Goal: Task Accomplishment & Management: Manage account settings

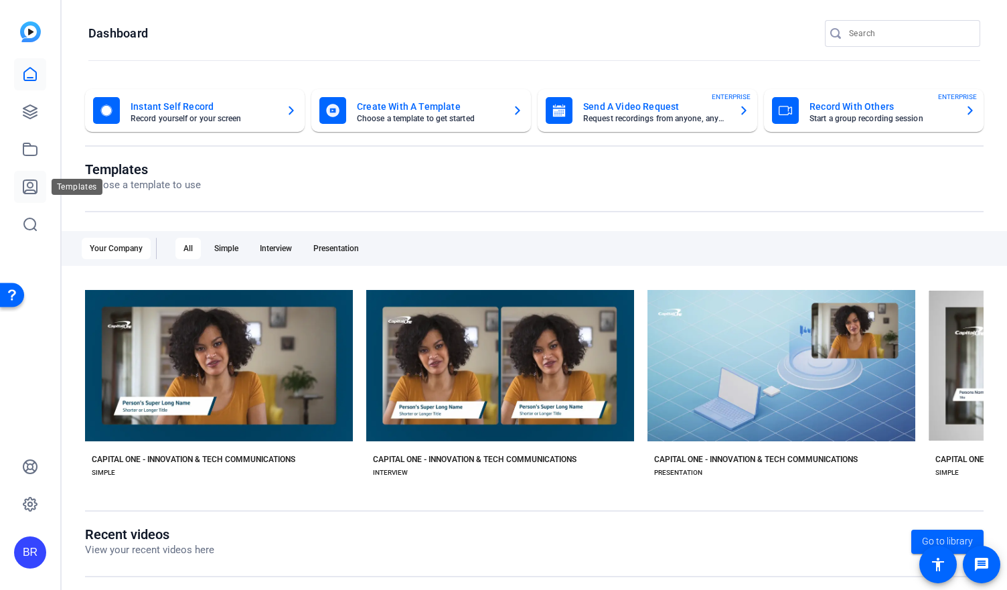
click at [26, 186] on icon at bounding box center [30, 187] width 16 height 16
click at [35, 77] on icon at bounding box center [30, 74] width 16 height 16
click at [35, 496] on icon at bounding box center [30, 504] width 16 height 16
click at [37, 504] on icon at bounding box center [29, 503] width 13 height 13
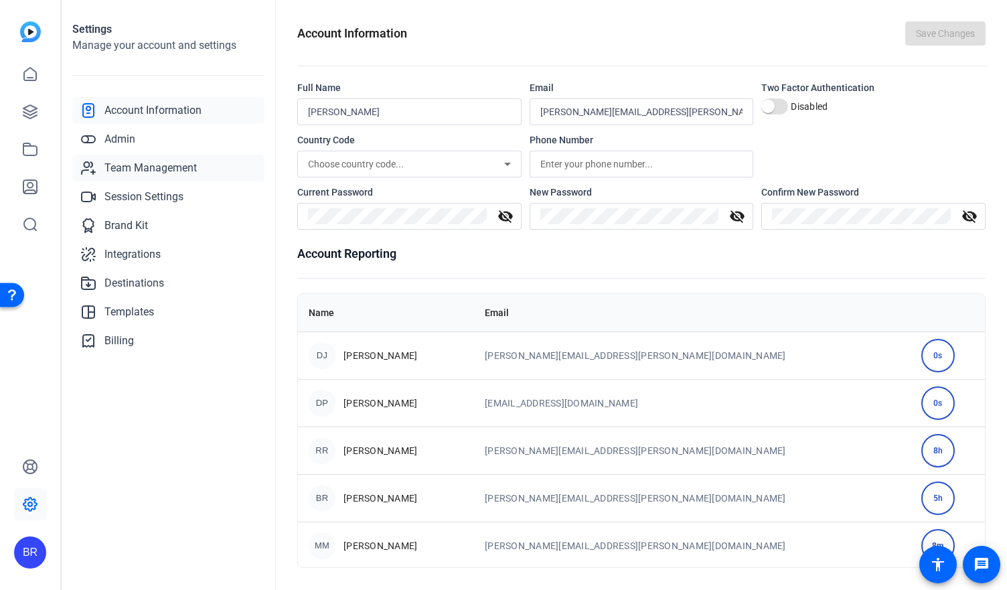
click at [143, 170] on span "Team Management" at bounding box center [150, 168] width 92 height 16
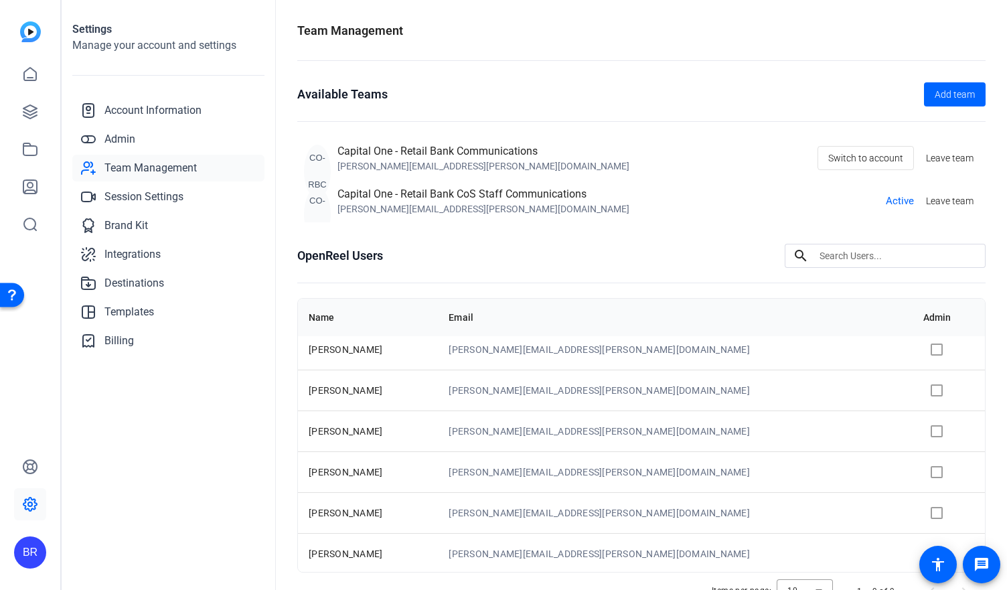
scroll to position [131, 0]
click at [721, 460] on td "[PERSON_NAME][EMAIL_ADDRESS][PERSON_NAME][DOMAIN_NAME]" at bounding box center [675, 470] width 475 height 41
click at [703, 474] on td "[PERSON_NAME][EMAIL_ADDRESS][PERSON_NAME][DOMAIN_NAME]" at bounding box center [675, 470] width 475 height 41
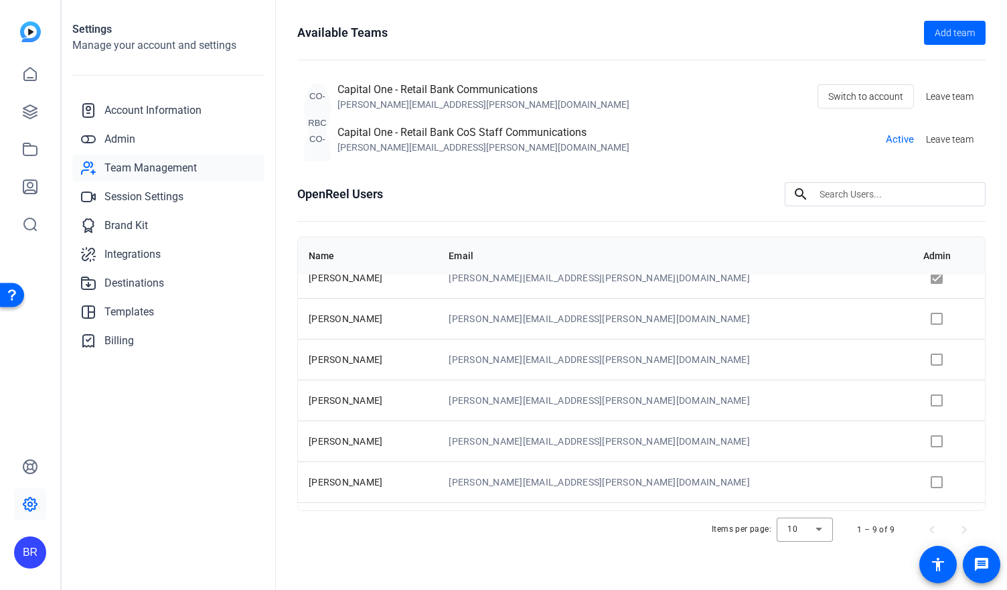
scroll to position [0, 0]
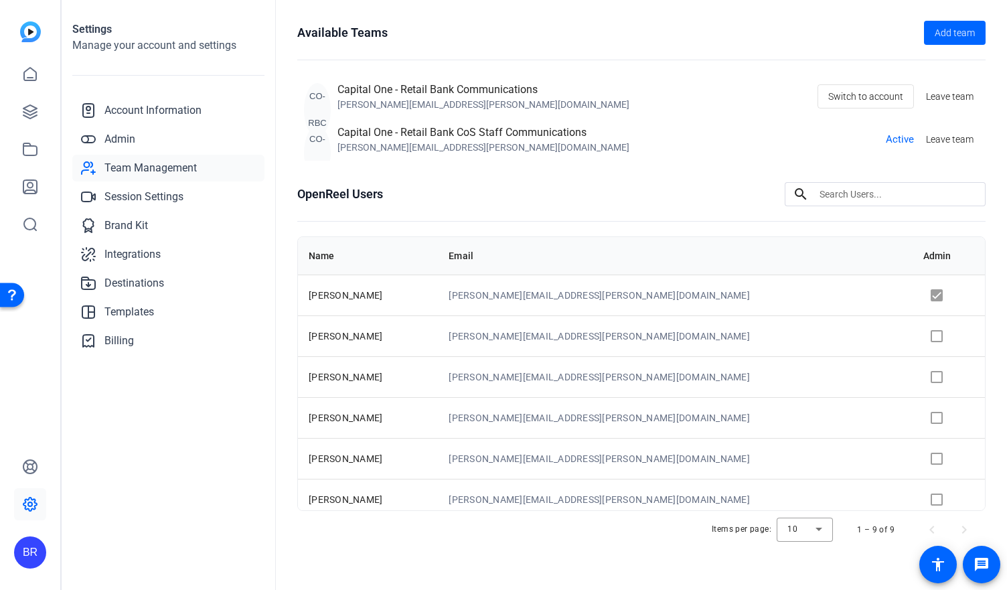
click at [841, 187] on input at bounding box center [896, 194] width 155 height 16
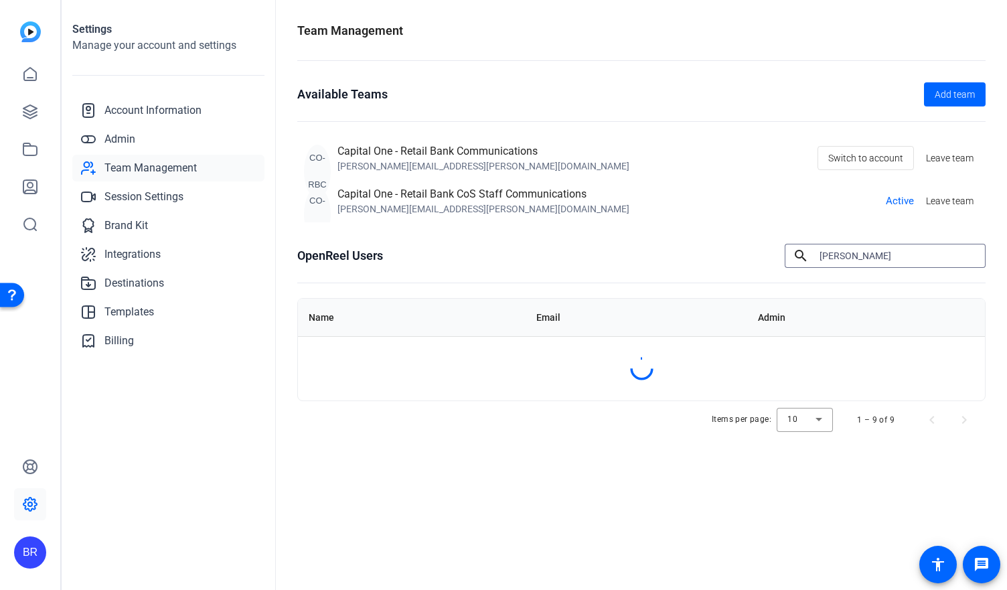
type input "[PERSON_NAME]"
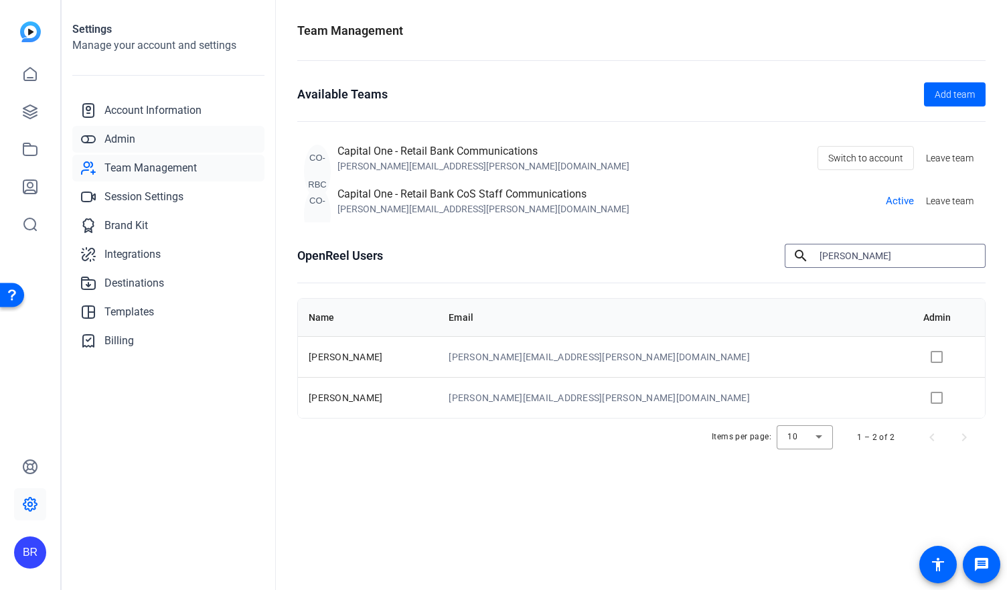
click at [125, 137] on span "Admin" at bounding box center [119, 139] width 31 height 16
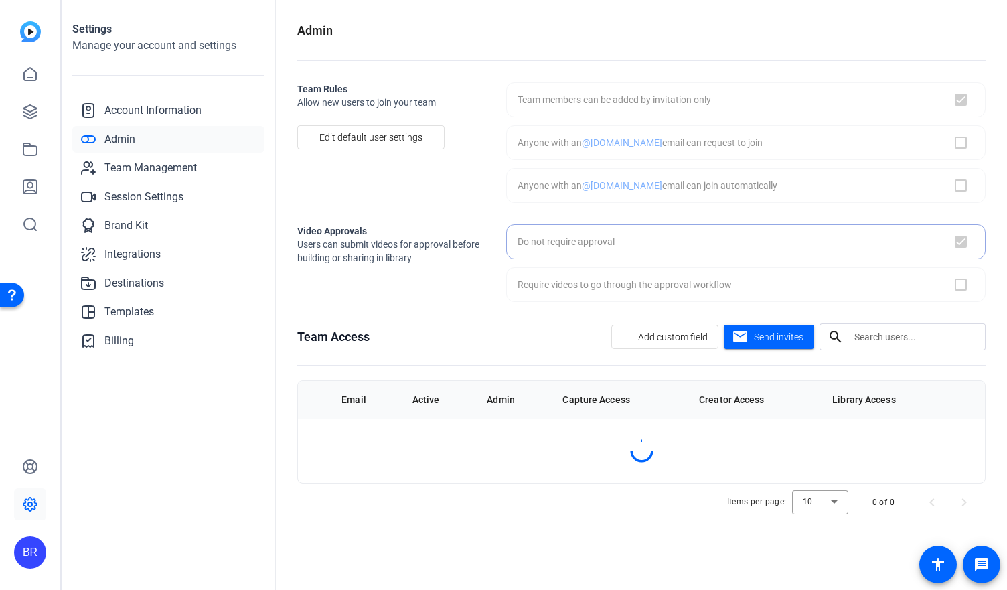
checkbox input "true"
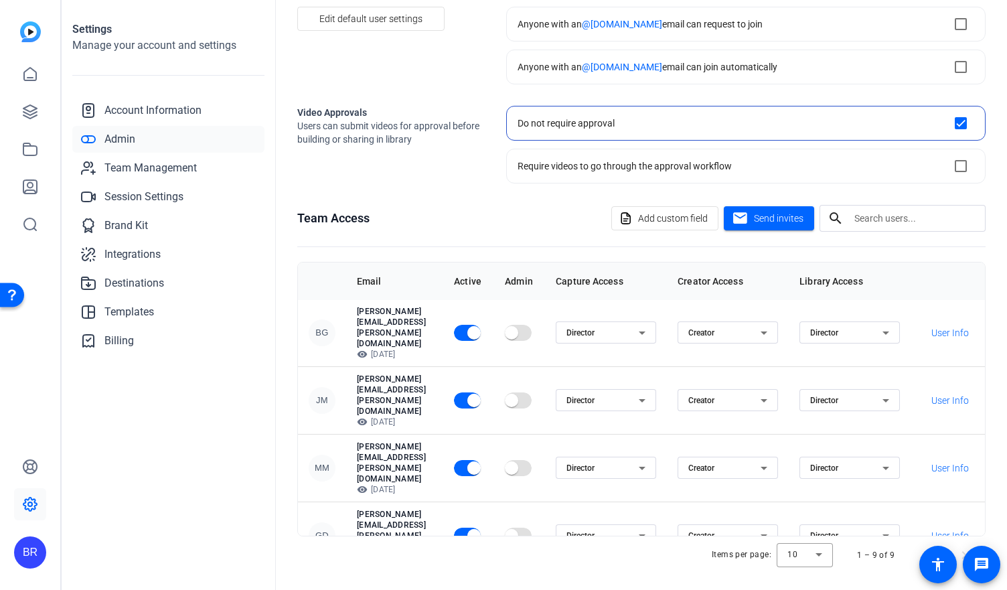
scroll to position [124, 0]
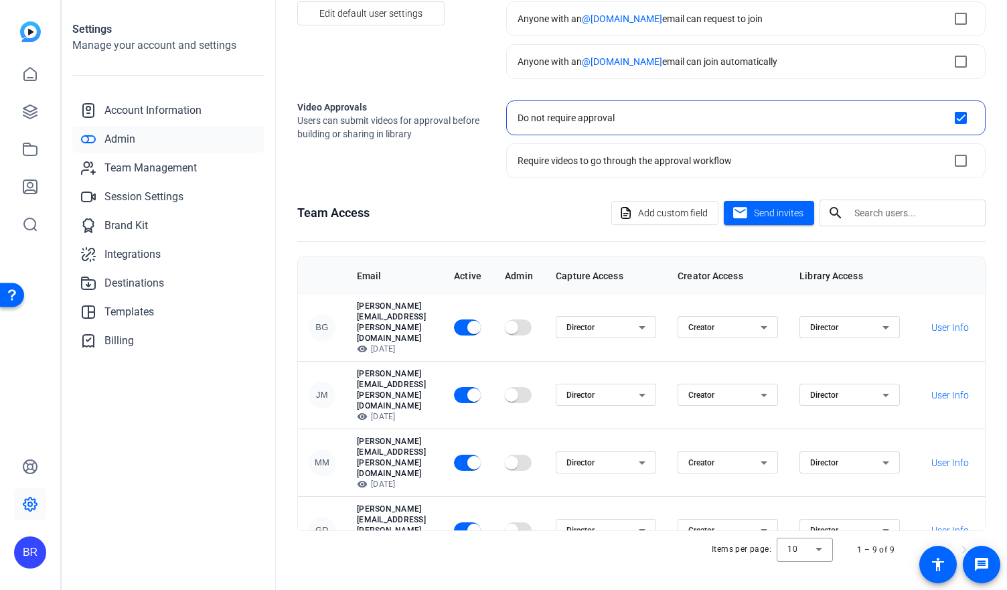
click at [443, 564] on td "[PERSON_NAME][EMAIL_ADDRESS][PERSON_NAME][DOMAIN_NAME] visibility [DATE]" at bounding box center [394, 598] width 97 height 68
click at [656, 586] on div "Director" at bounding box center [605, 597] width 100 height 22
click at [709, 432] on div at bounding box center [503, 295] width 1007 height 590
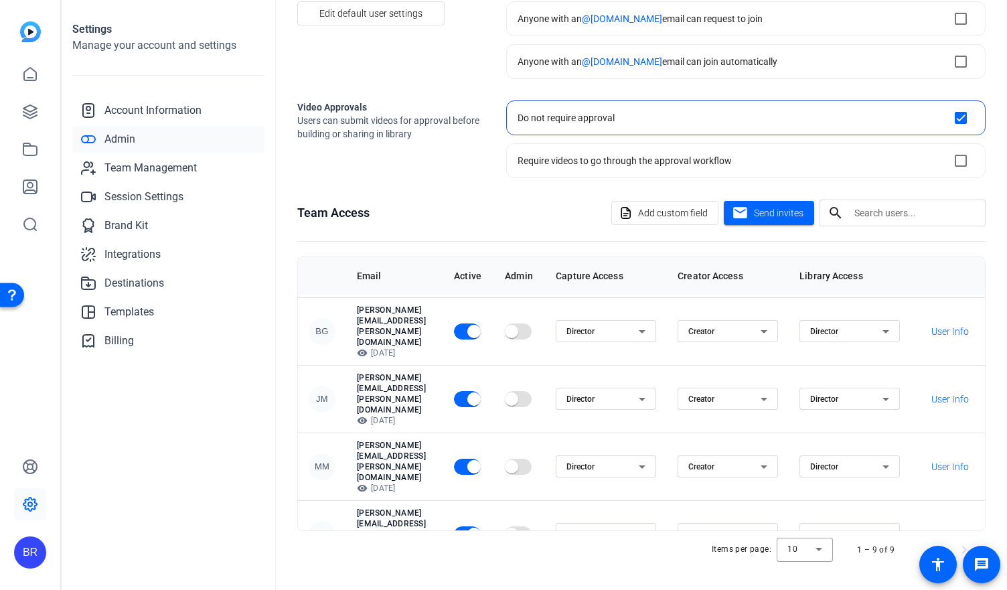
scroll to position [137, 0]
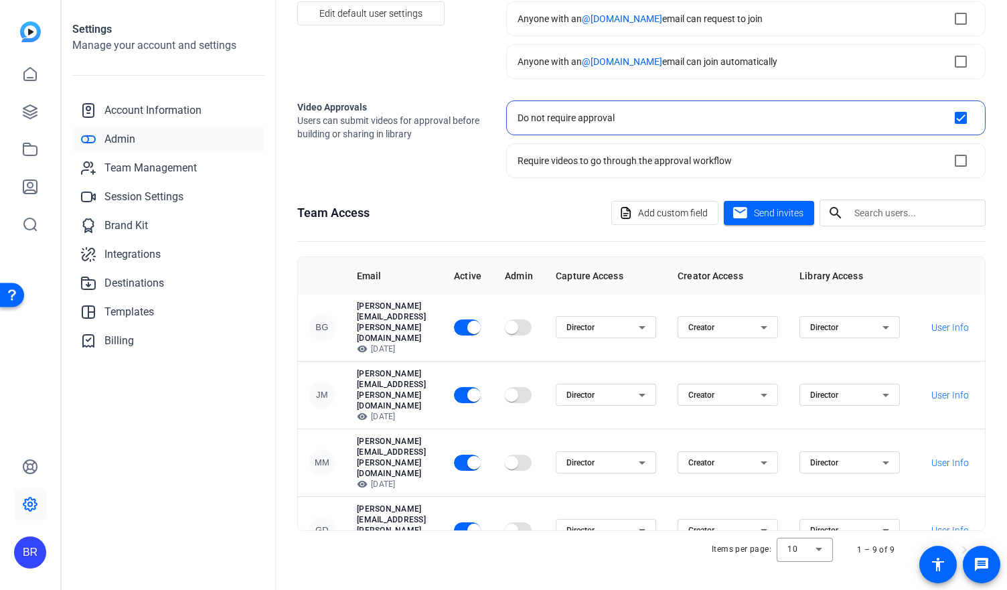
click at [481, 589] on span "button" at bounding box center [473, 597] width 13 height 13
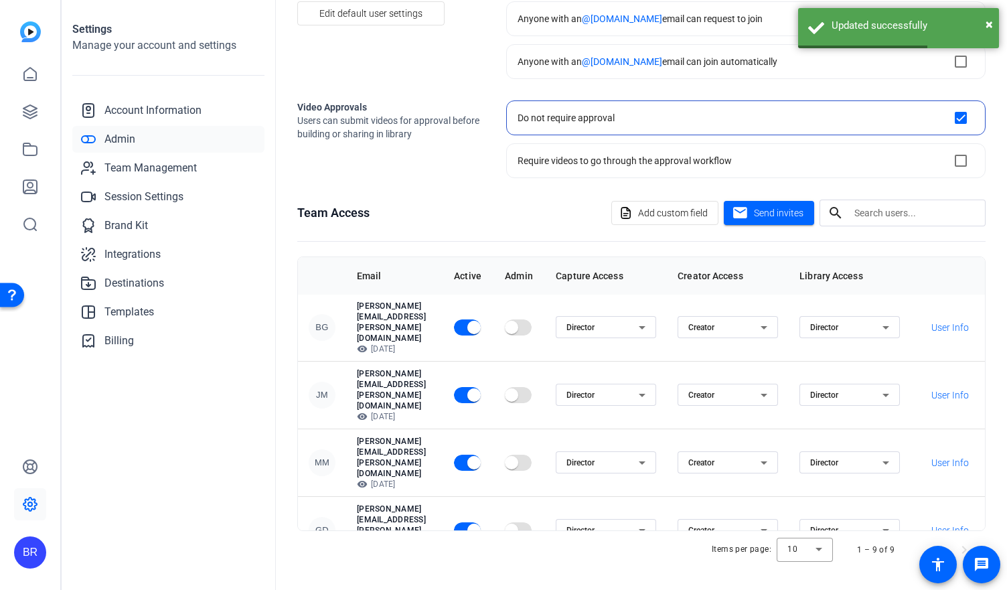
click at [443, 564] on td "[PERSON_NAME][EMAIL_ADDRESS][PERSON_NAME][DOMAIN_NAME] visibility [DATE]" at bounding box center [394, 598] width 97 height 68
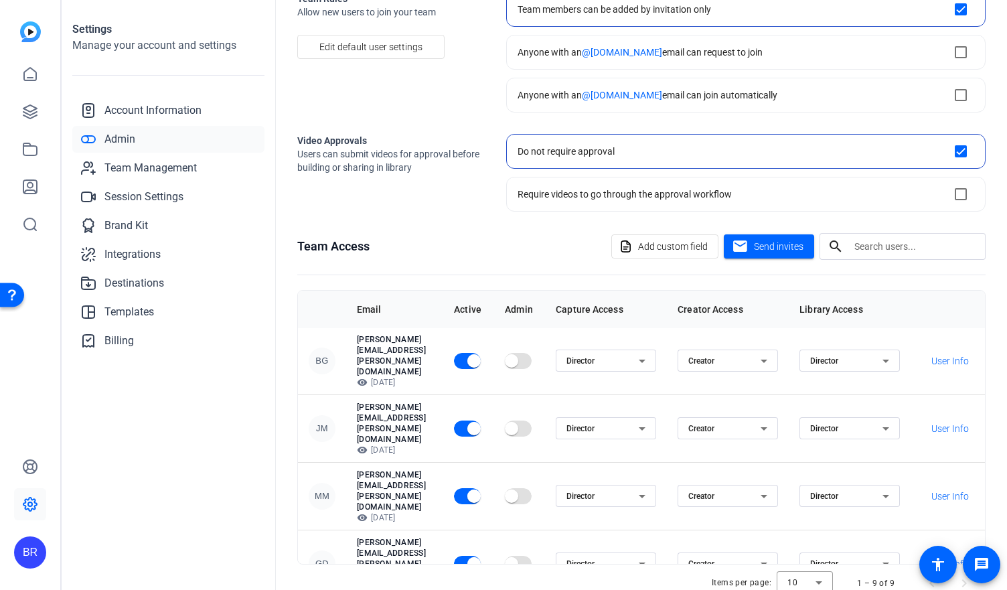
scroll to position [124, 0]
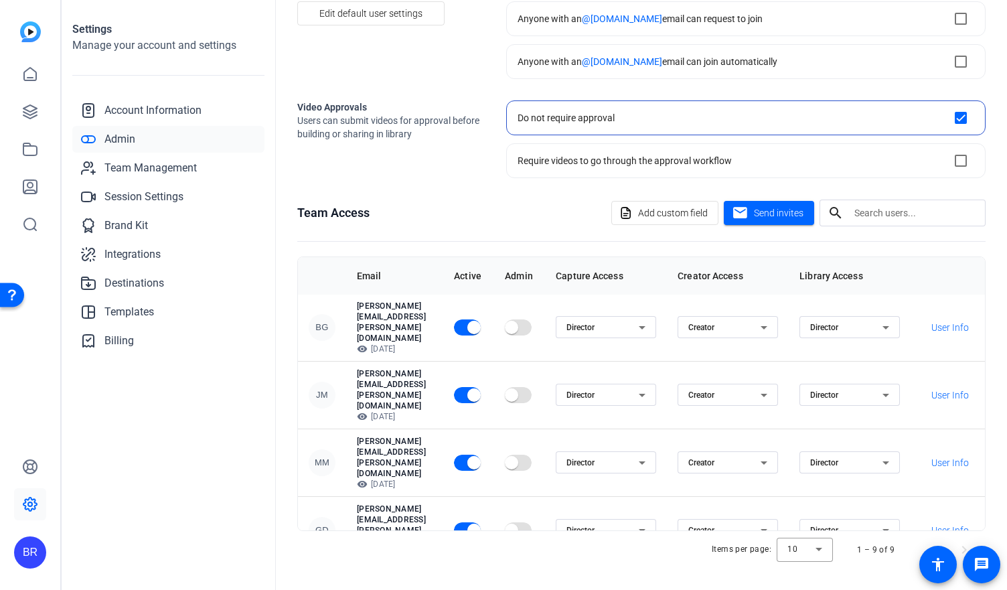
click at [313, 584] on div "RM" at bounding box center [322, 597] width 27 height 27
click at [656, 586] on div "Director" at bounding box center [605, 597] width 100 height 22
click at [677, 473] on mat-option "Inactive" at bounding box center [665, 476] width 100 height 21
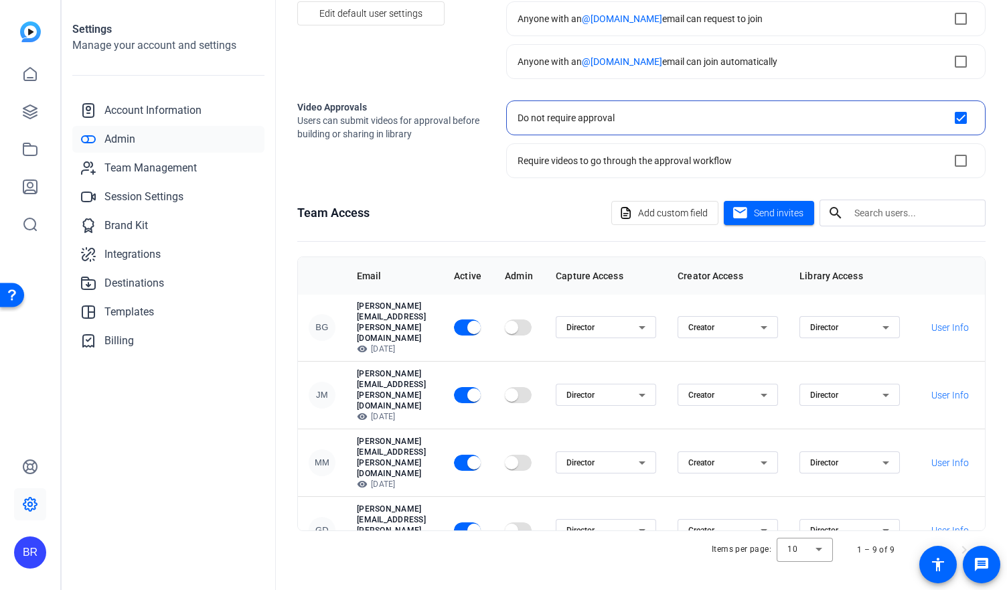
click at [772, 589] on icon at bounding box center [764, 598] width 16 height 16
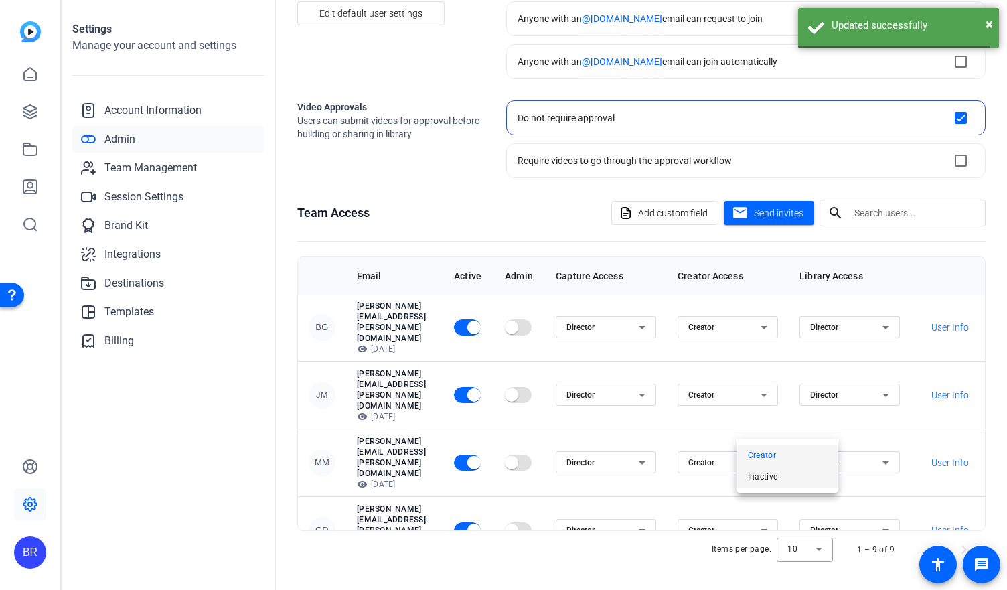
click at [786, 473] on mat-option "Inactive" at bounding box center [787, 476] width 100 height 21
click at [882, 589] on div "Director" at bounding box center [846, 598] width 72 height 16
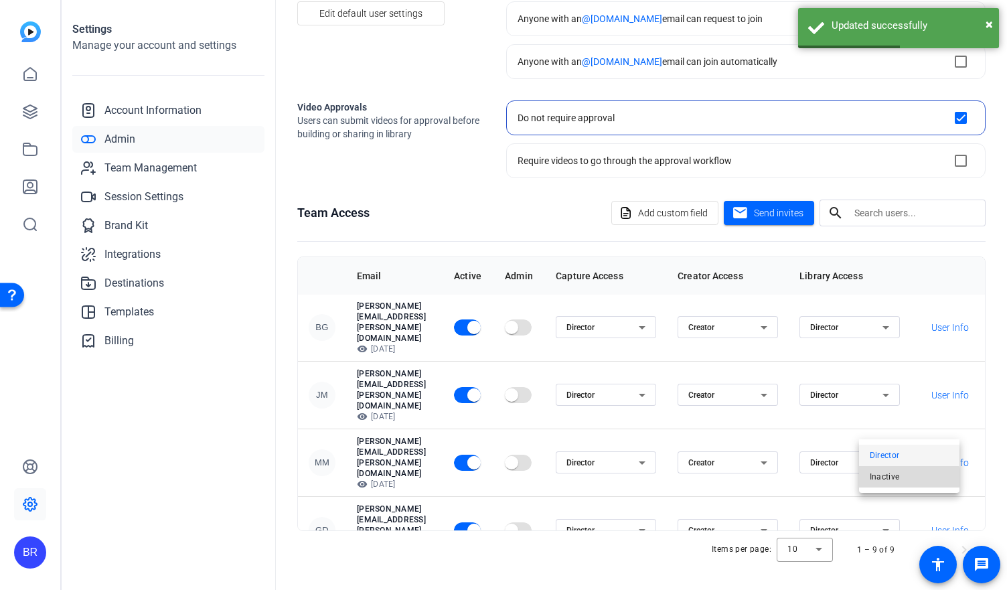
click at [886, 478] on span "Inactive" at bounding box center [884, 476] width 30 height 16
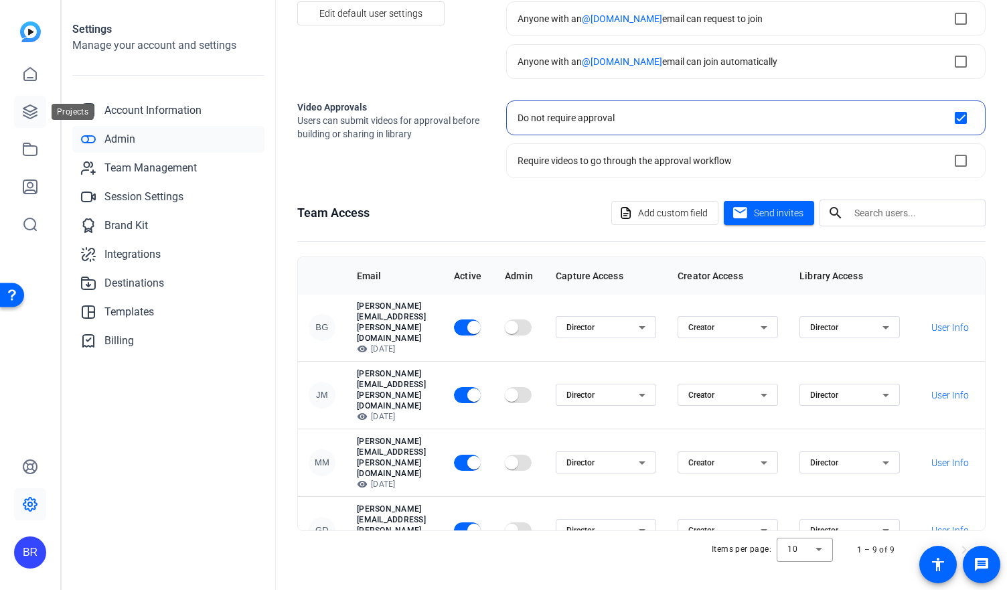
click at [35, 109] on icon at bounding box center [29, 111] width 13 height 13
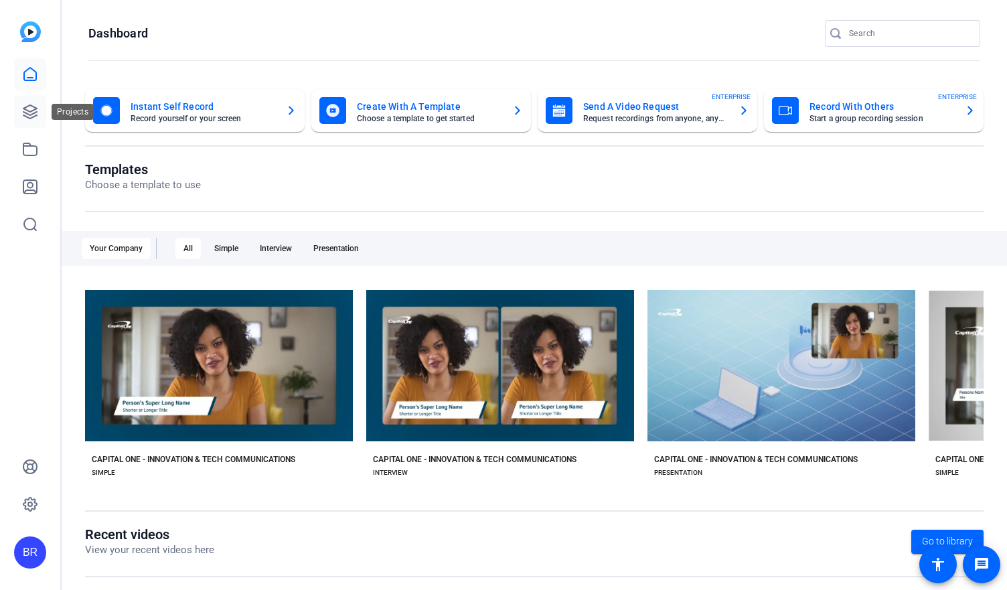
click at [43, 110] on link at bounding box center [30, 112] width 32 height 32
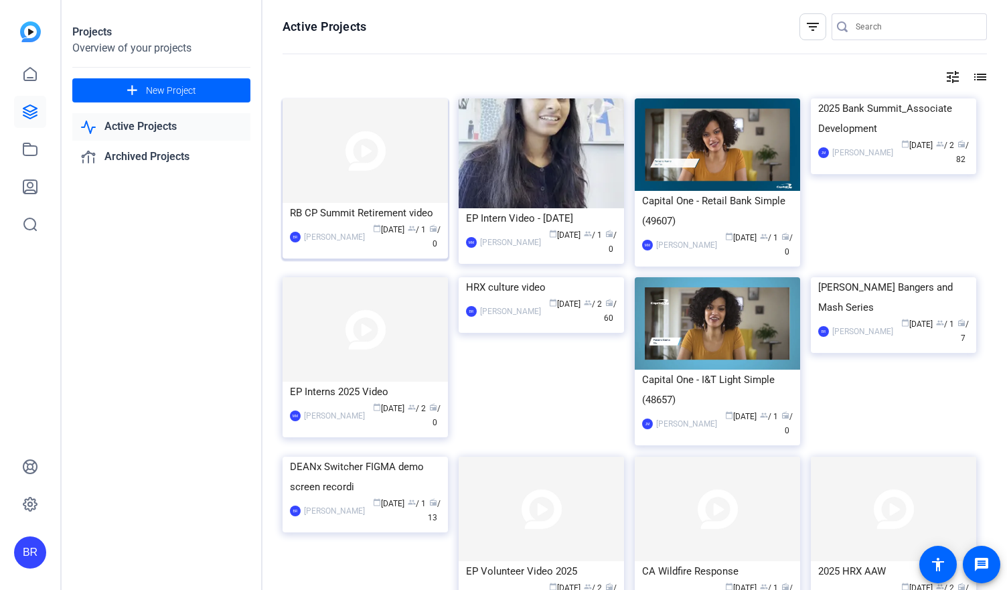
click at [387, 213] on div "RB CP Summit Retirement video" at bounding box center [365, 213] width 151 height 20
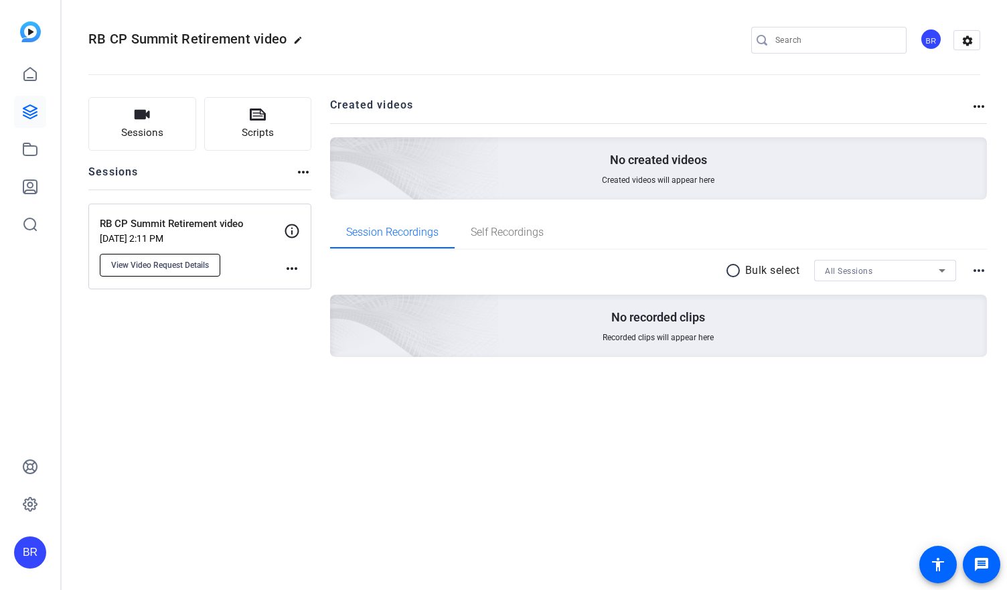
click at [181, 262] on span "View Video Request Details" at bounding box center [160, 265] width 98 height 11
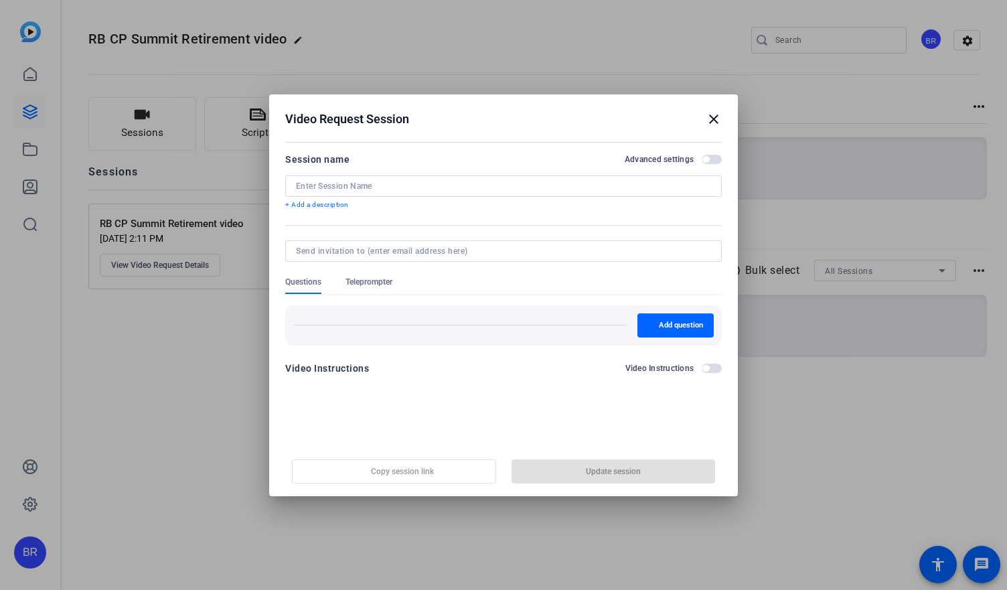
type input "RB CP Summit Retirement video"
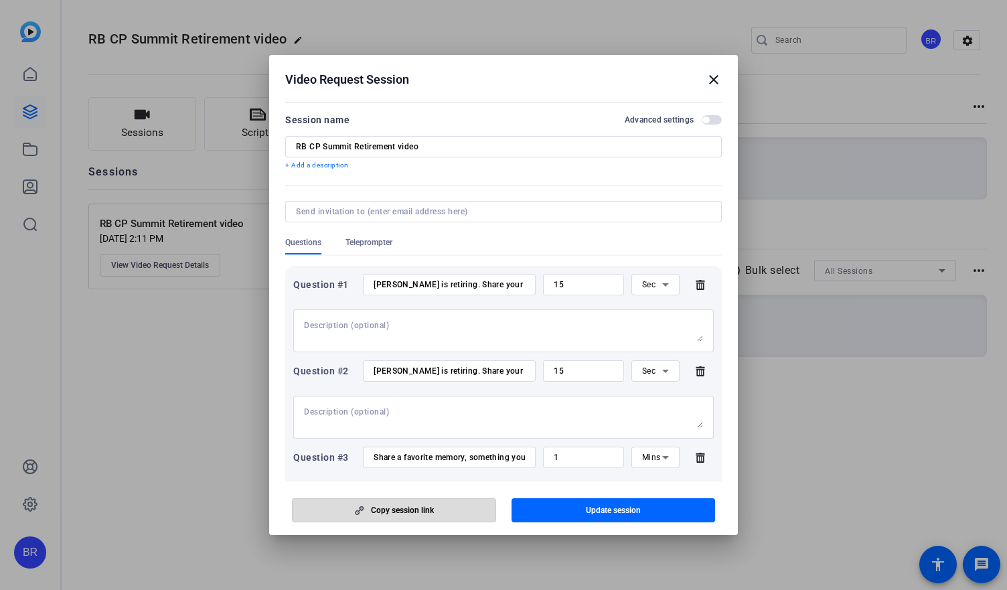
click at [408, 513] on span "Copy session link" at bounding box center [402, 510] width 63 height 11
